Goal: Navigation & Orientation: Find specific page/section

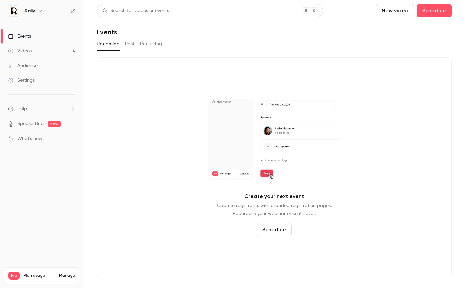
click at [28, 12] on h6 "Rally" at bounding box center [30, 11] width 10 height 7
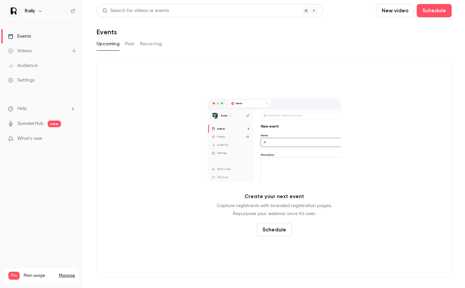
click at [37, 13] on button "button" at bounding box center [40, 11] width 8 height 8
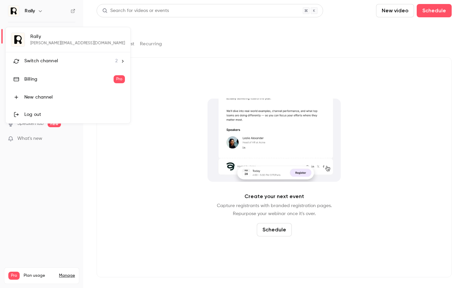
click at [38, 57] on li "Switch channel 2" at bounding box center [68, 61] width 125 height 18
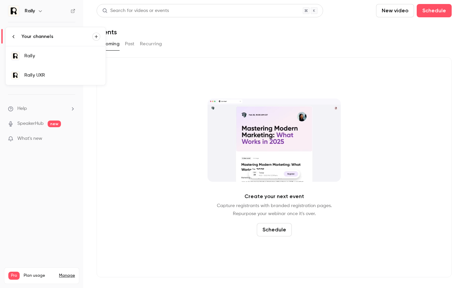
click at [37, 69] on link "Rally UXR" at bounding box center [56, 75] width 100 height 19
